Goal: Task Accomplishment & Management: Complete application form

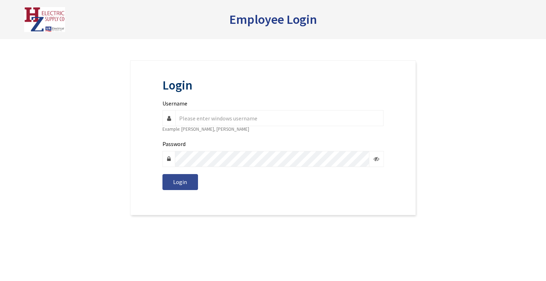
type input "k.carpenter"
click at [183, 183] on span "Login" at bounding box center [180, 182] width 14 height 7
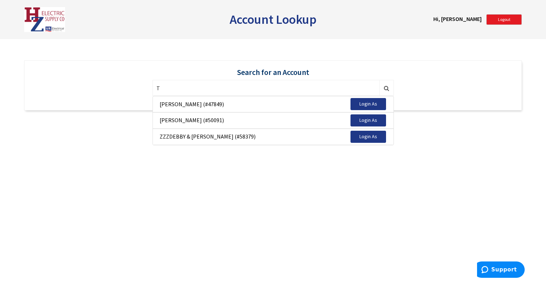
type input "T"
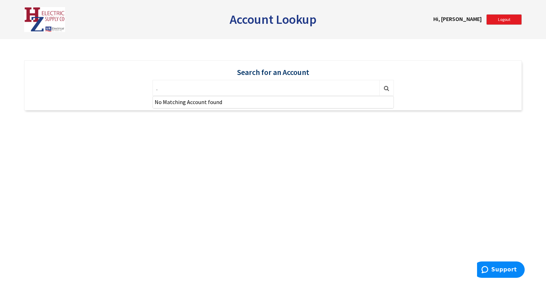
type input "."
type input "358334"
click at [359, 101] on button "Login As" at bounding box center [369, 104] width 36 height 12
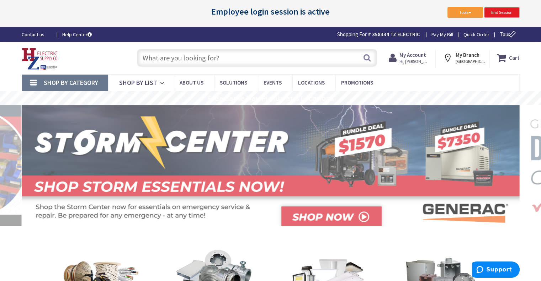
type input "th St, Prospect Park W, Brooklyn, NY 11215, USA"
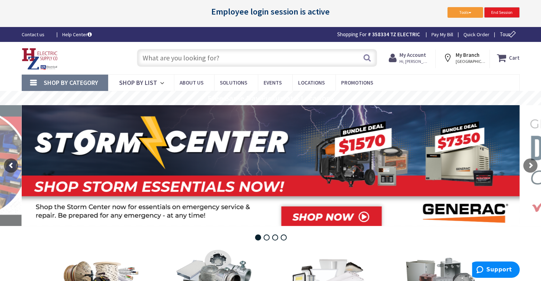
click at [413, 54] on strong "My Account" at bounding box center [412, 55] width 27 height 7
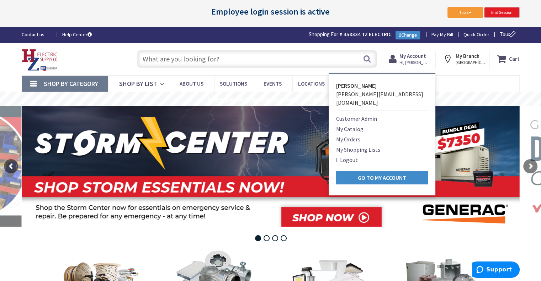
click at [362, 115] on link "Customer Admin" at bounding box center [356, 119] width 41 height 9
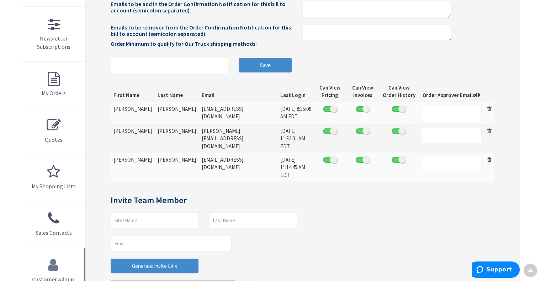
scroll to position [219, 0]
click at [163, 212] on input "text" at bounding box center [155, 220] width 88 height 16
type input "Summer"
type input "V"
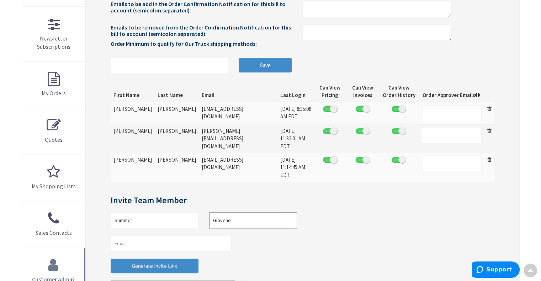
type input "Giovene"
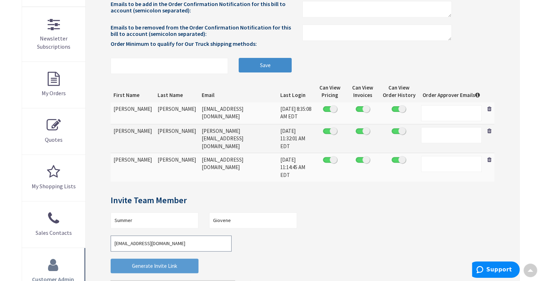
type input "[EMAIL_ADDRESS][DOMAIN_NAME]"
click at [181, 259] on button "Generate Invite Link" at bounding box center [155, 266] width 88 height 15
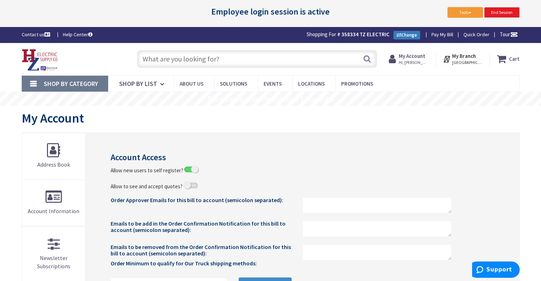
click at [401, 34] on link "Change" at bounding box center [406, 35] width 27 height 9
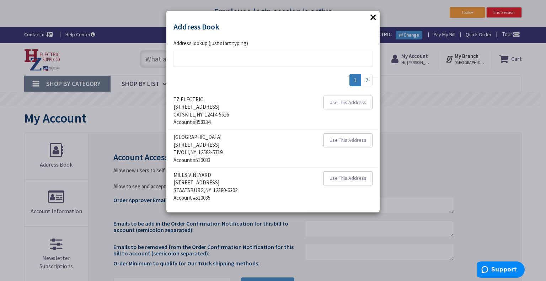
click at [372, 17] on button "×" at bounding box center [373, 17] width 11 height 11
